Goal: Transaction & Acquisition: Purchase product/service

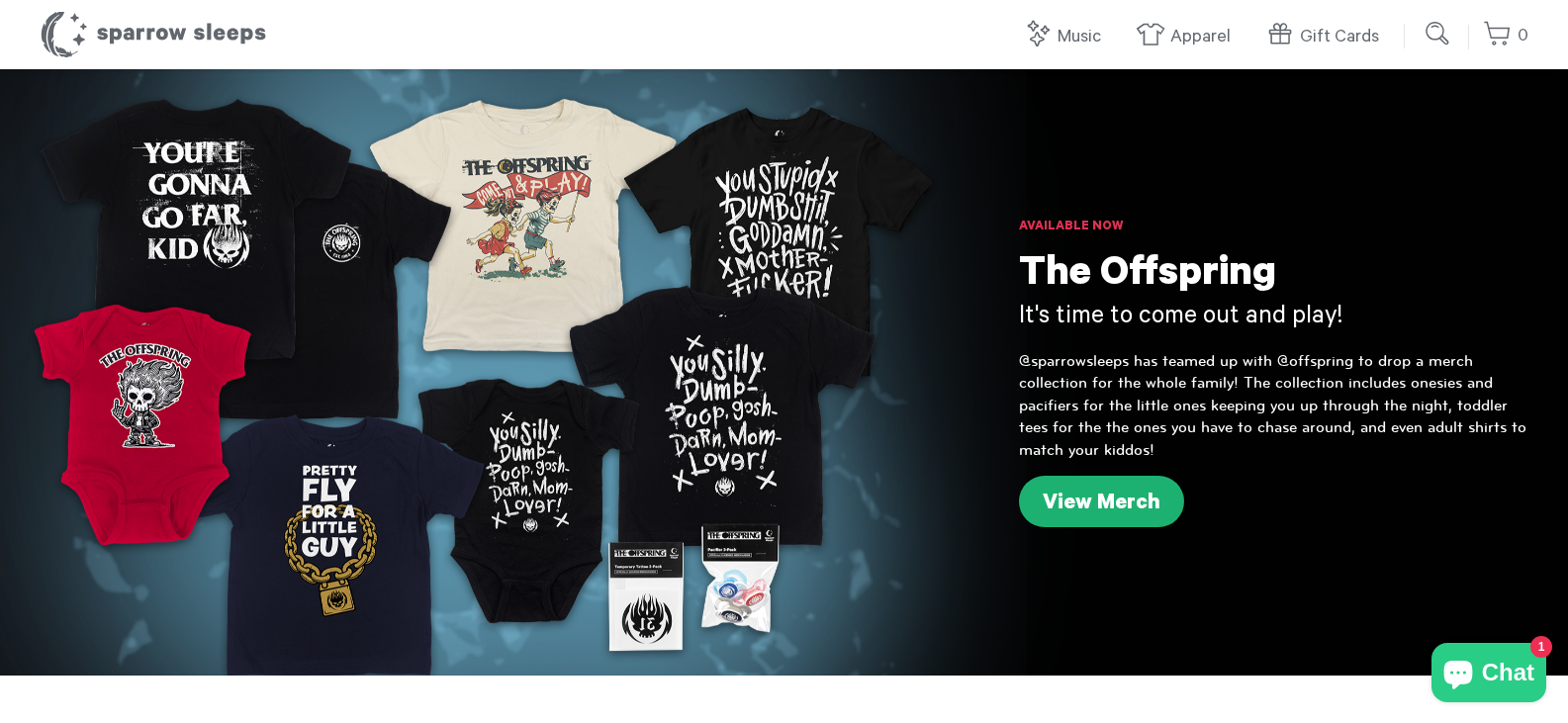
click at [1080, 495] on link "View Merch" at bounding box center [1101, 501] width 165 height 51
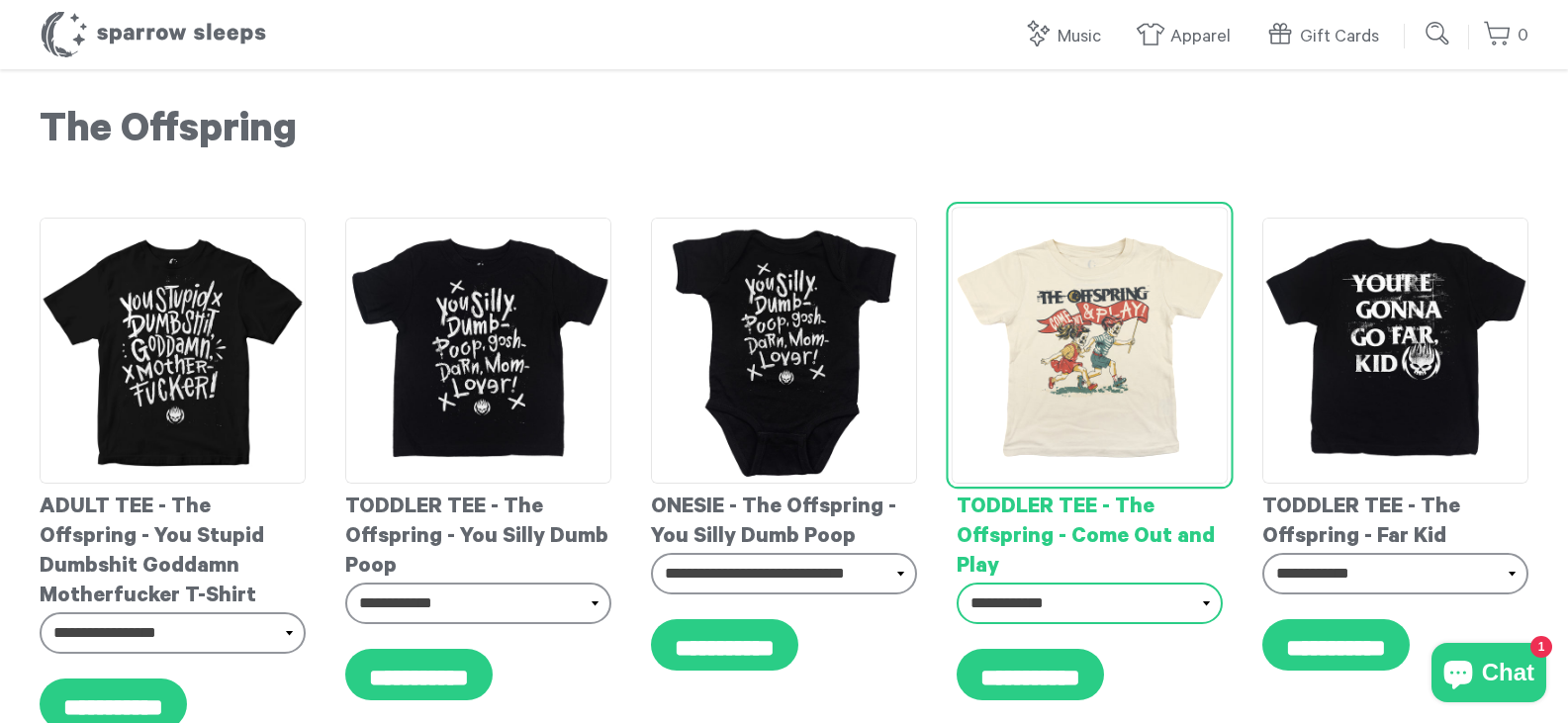
click at [1204, 599] on select "**********" at bounding box center [1090, 604] width 266 height 42
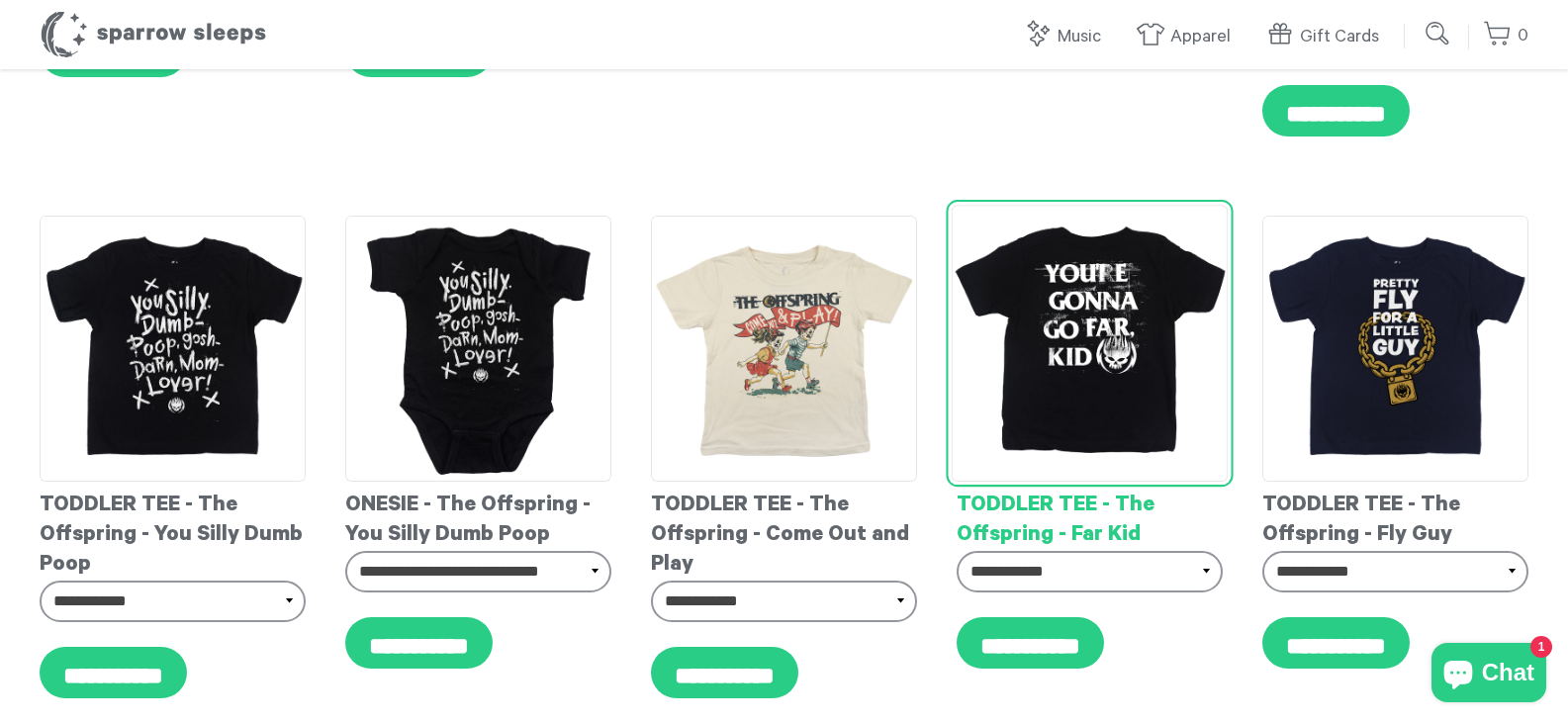
scroll to position [1187, 0]
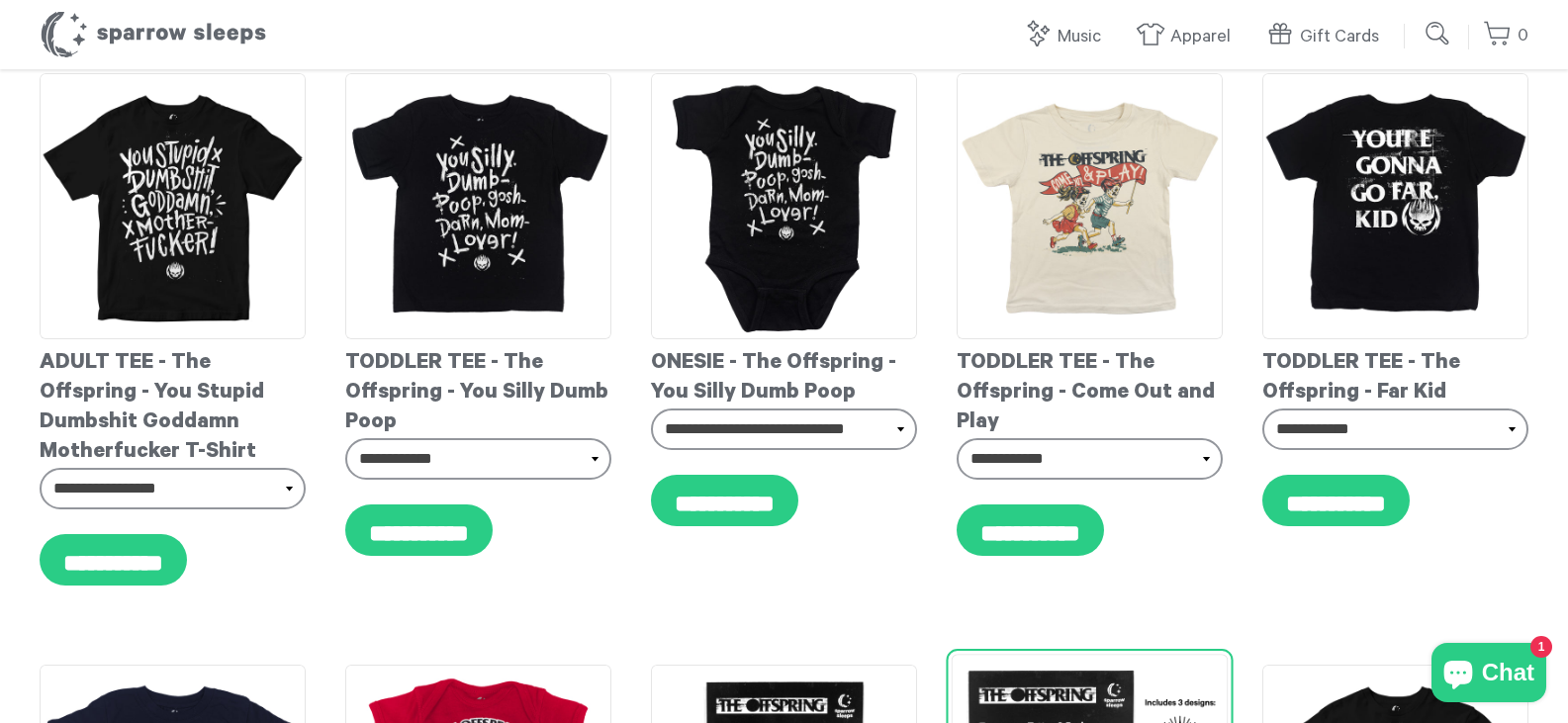
scroll to position [0, 0]
